Goal: Transaction & Acquisition: Purchase product/service

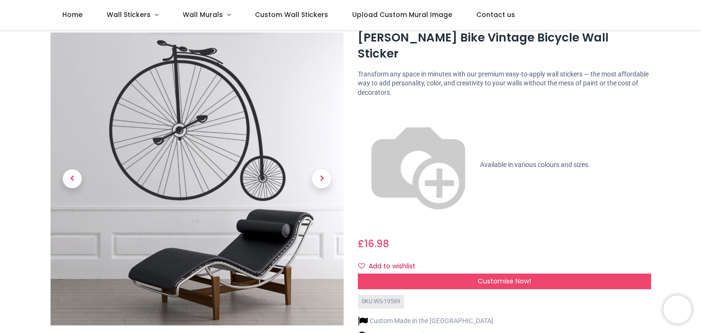
scroll to position [33, 0]
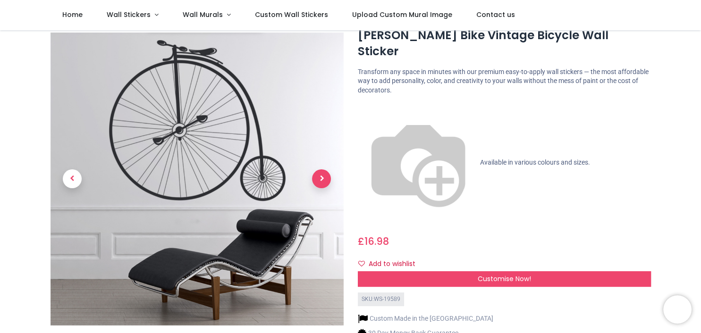
click at [323, 170] on span "Next" at bounding box center [321, 179] width 19 height 19
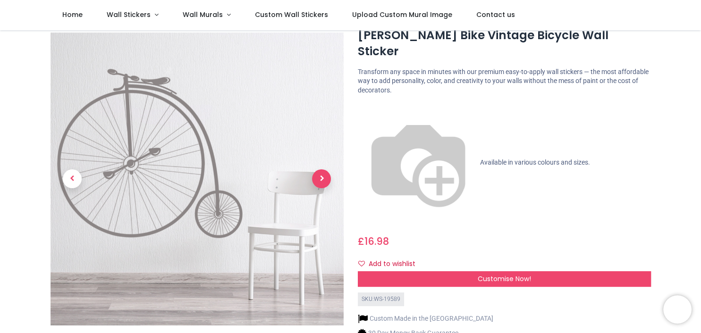
click at [323, 170] on span "Next" at bounding box center [321, 179] width 19 height 19
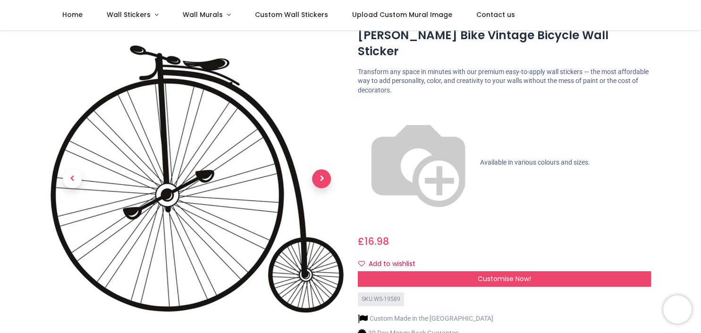
click at [323, 170] on span "Next" at bounding box center [321, 179] width 19 height 19
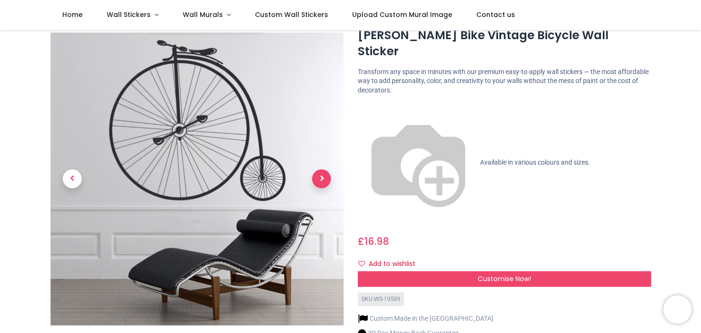
click at [323, 170] on span "Next" at bounding box center [321, 179] width 19 height 19
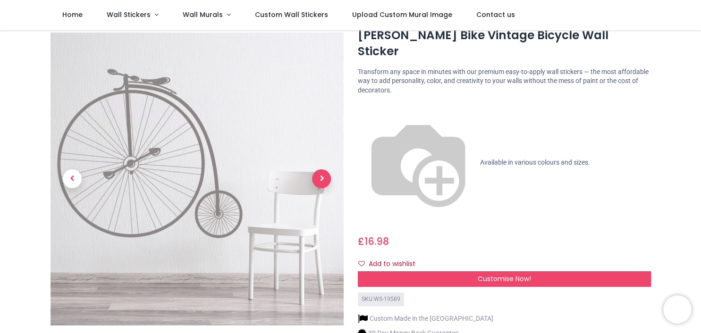
click at [323, 170] on span "Next" at bounding box center [321, 179] width 19 height 19
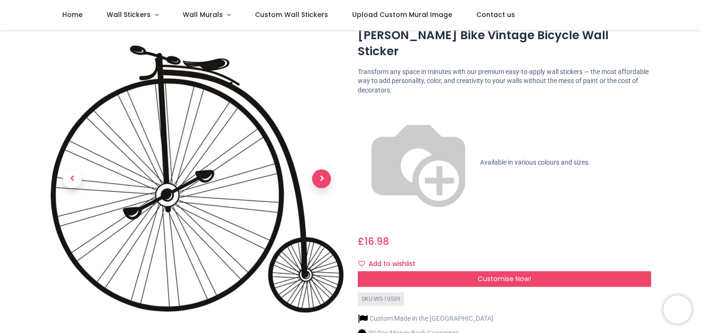
click at [323, 170] on span "Next" at bounding box center [321, 179] width 19 height 19
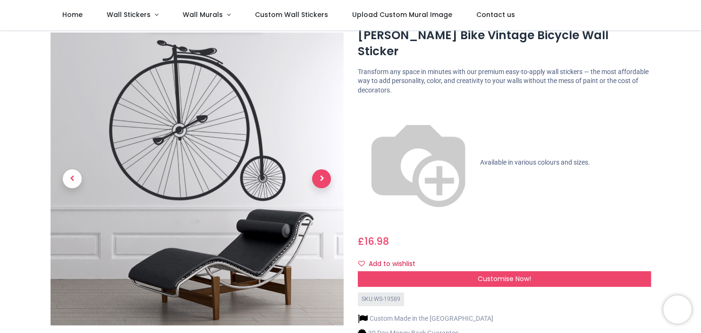
click at [323, 170] on span "Next" at bounding box center [321, 179] width 19 height 19
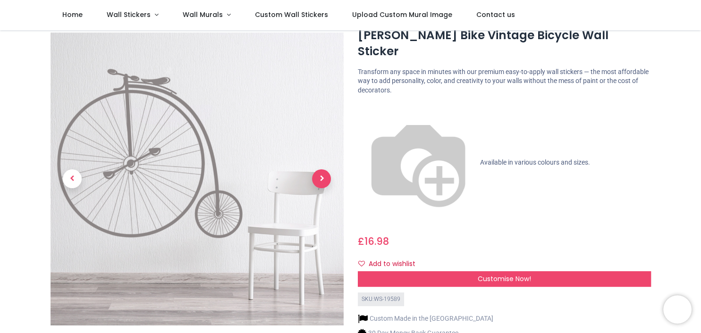
click at [323, 170] on span "Next" at bounding box center [321, 179] width 19 height 19
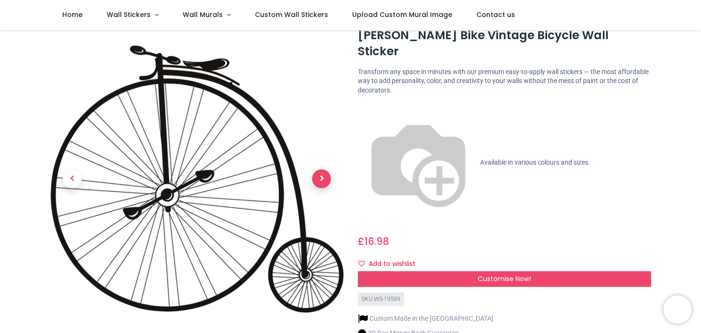
click at [323, 170] on span "Next" at bounding box center [321, 179] width 19 height 19
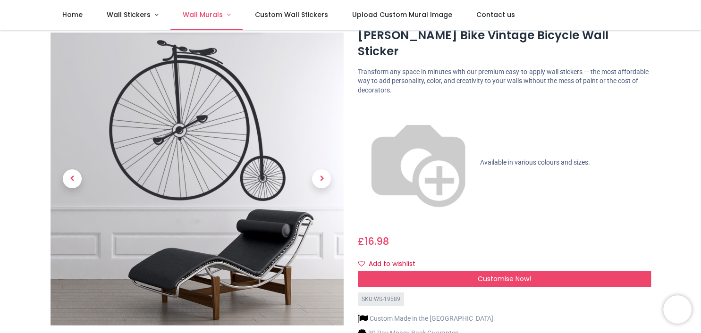
click at [186, 14] on span "Wall Murals" at bounding box center [203, 14] width 40 height 9
